Goal: Task Accomplishment & Management: Complete application form

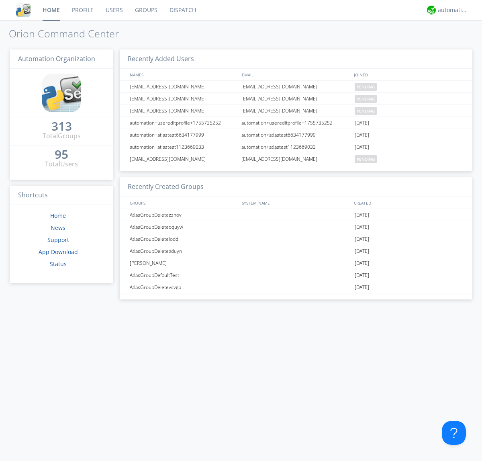
click at [114, 10] on link "Users" at bounding box center [114, 10] width 29 height 20
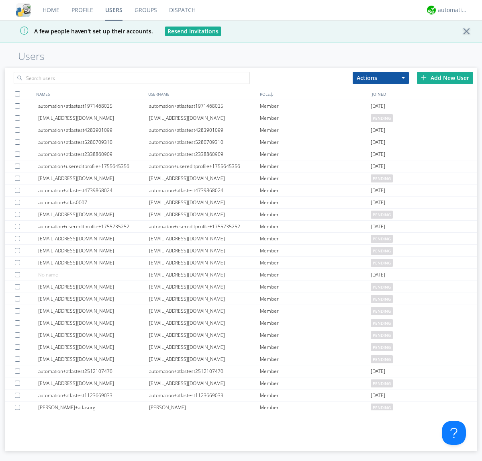
click at [445, 78] on div "Add New User" at bounding box center [445, 78] width 56 height 12
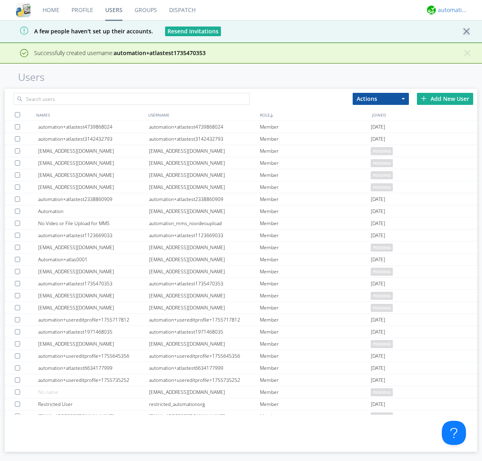
click at [451, 10] on div "automation+atlas" at bounding box center [453, 10] width 30 height 8
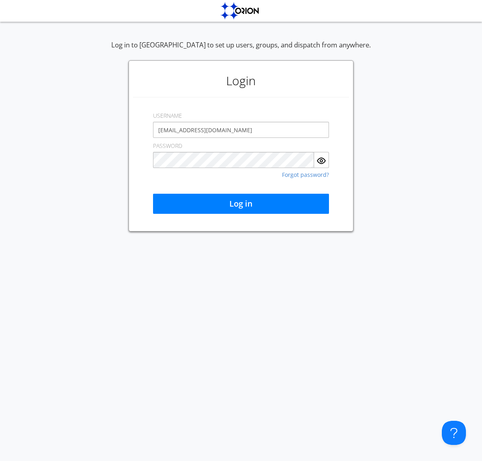
type input "[EMAIL_ADDRESS][DOMAIN_NAME]"
click at [241, 204] on button "Log in" at bounding box center [241, 204] width 176 height 20
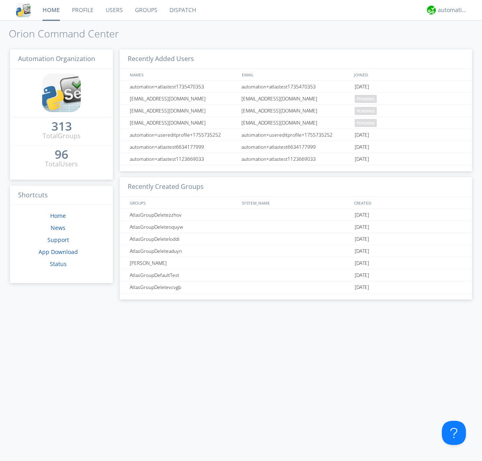
click at [114, 10] on link "Users" at bounding box center [114, 10] width 29 height 20
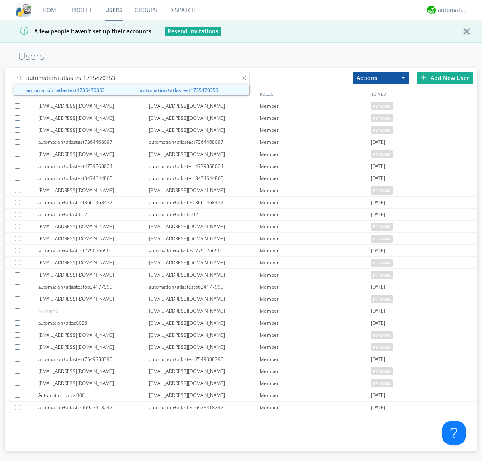
type input "automation+atlastest1735470353"
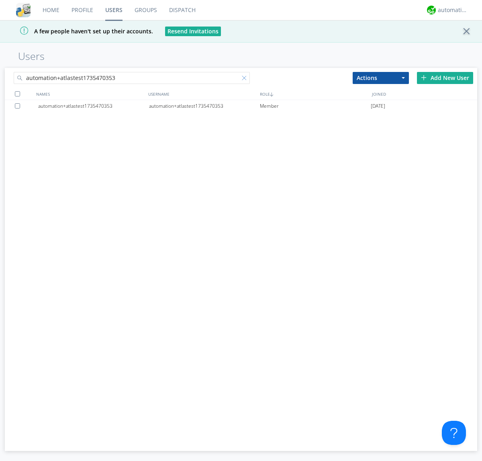
click at [246, 79] on div at bounding box center [246, 80] width 8 height 8
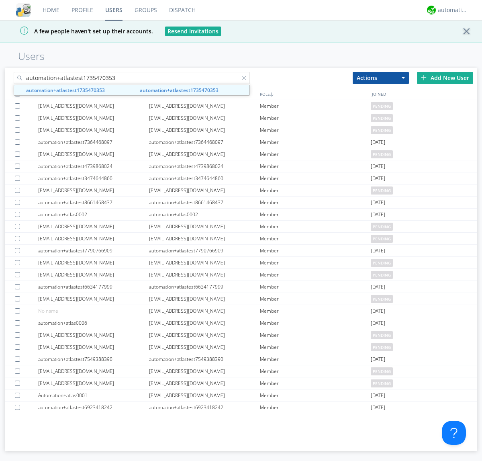
type input "automation+atlastest1735470353"
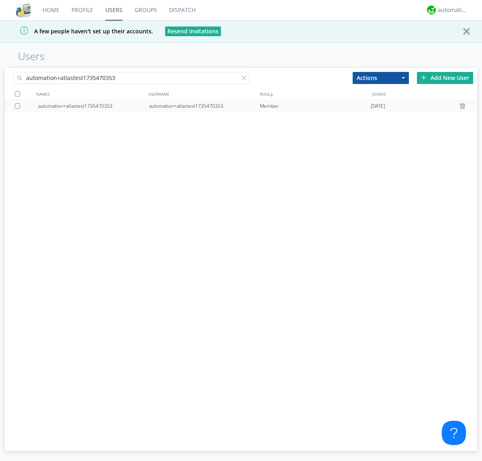
click at [463, 106] on div at bounding box center [463, 106] width 8 height 6
click at [451, 10] on div "automation+atlas" at bounding box center [453, 10] width 30 height 8
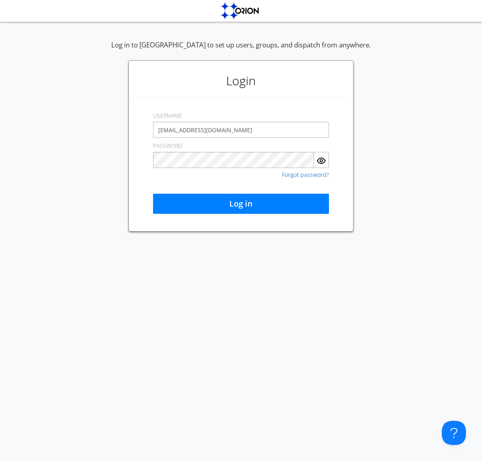
type input "[EMAIL_ADDRESS][DOMAIN_NAME]"
click at [241, 204] on button "Log in" at bounding box center [241, 204] width 176 height 20
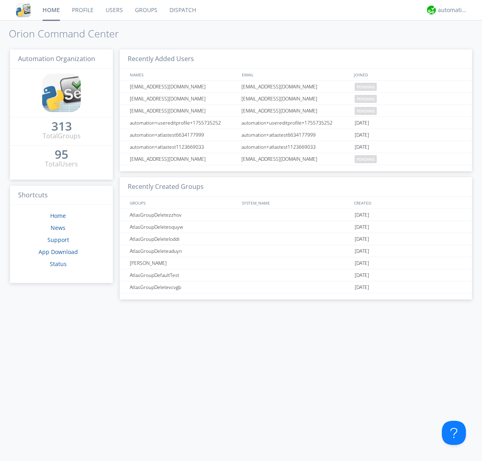
click at [114, 10] on link "Users" at bounding box center [114, 10] width 29 height 20
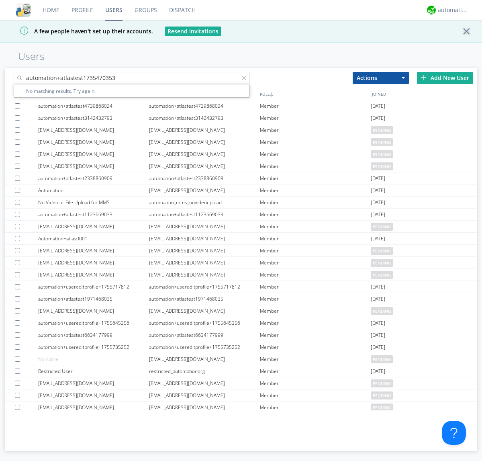
type input "automation+atlastest1735470353"
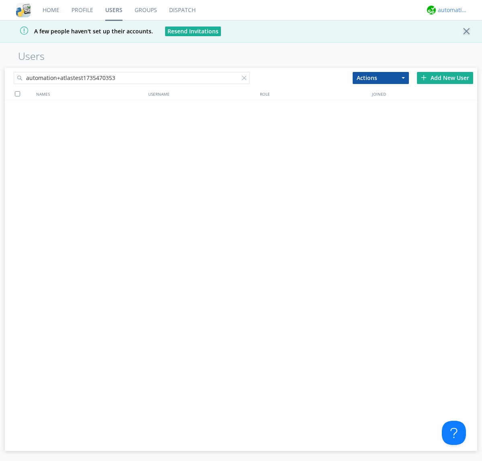
click at [451, 10] on div "automation+atlas" at bounding box center [453, 10] width 30 height 8
